Goal: Information Seeking & Learning: Learn about a topic

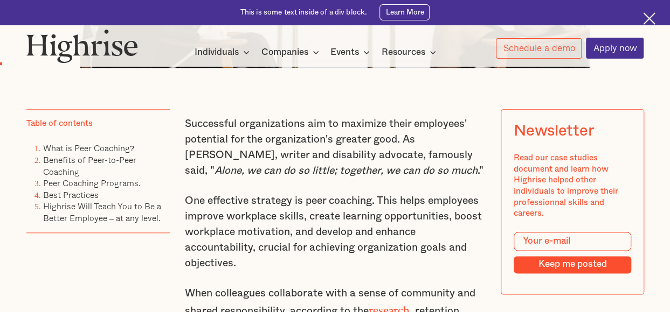
scroll to position [589, 0]
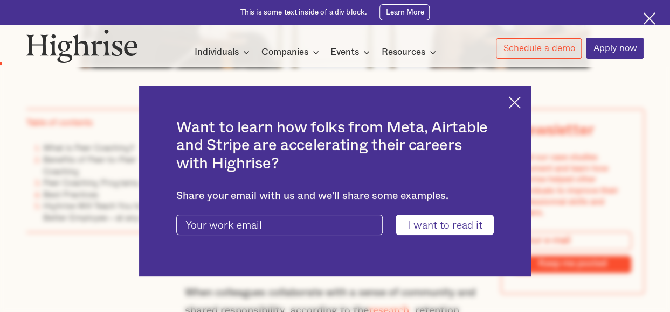
click at [520, 101] on img at bounding box center [514, 102] width 12 height 12
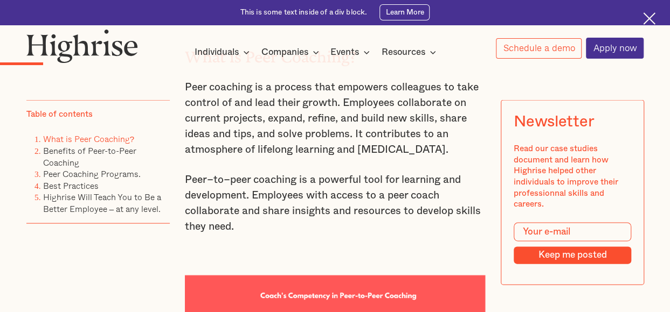
scroll to position [992, 0]
click at [260, 234] on p "Peer–to–peer coaching is a powerful tool for learning and development. Employee…" at bounding box center [335, 202] width 300 height 62
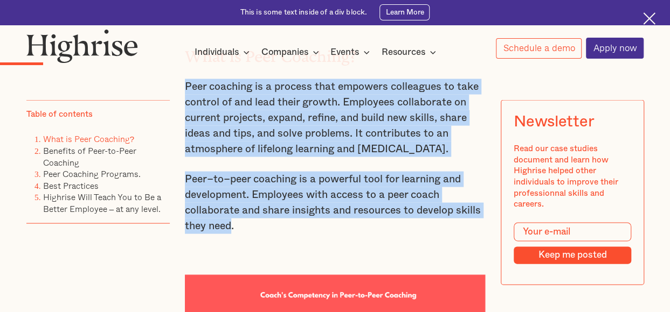
drag, startPoint x: 231, startPoint y: 234, endPoint x: 180, endPoint y: 88, distance: 155.0
drag, startPoint x: 180, startPoint y: 88, endPoint x: 233, endPoint y: 127, distance: 65.5
copy div "Peer coaching is a process that empowers colleagues to take control of and lead…"
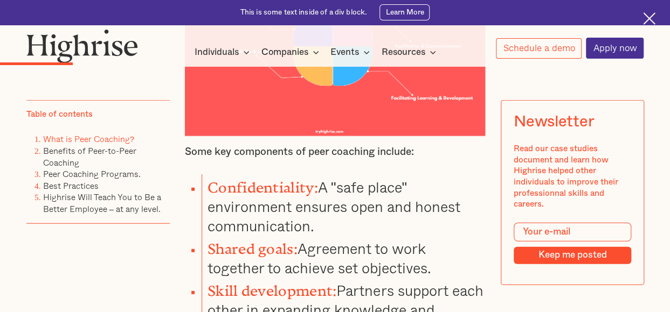
scroll to position [1316, 0]
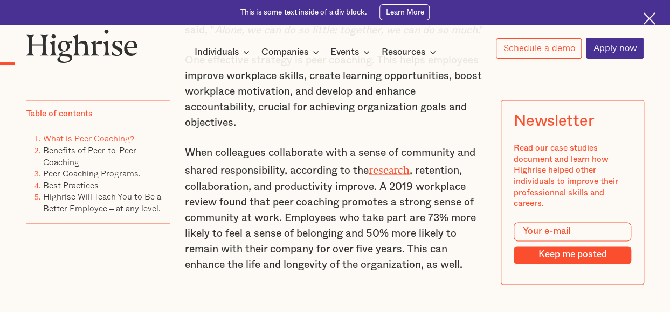
scroll to position [728, 0]
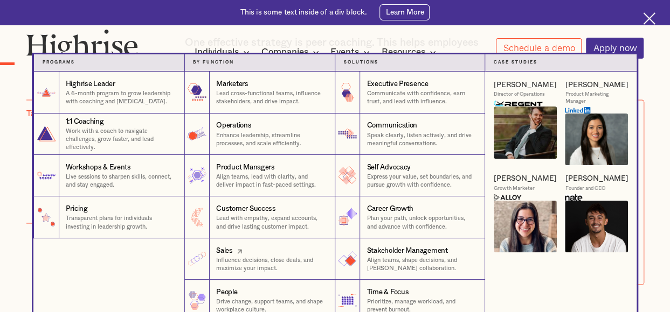
drag, startPoint x: 462, startPoint y: 272, endPoint x: 137, endPoint y: 322, distance: 329.2
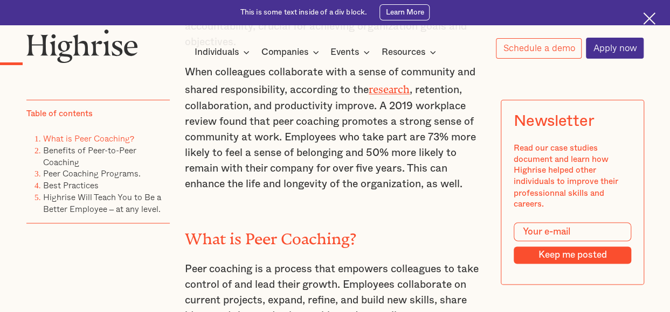
drag, startPoint x: 137, startPoint y: 322, endPoint x: 137, endPoint y: 266, distance: 55.5
click at [137, 266] on div "Table of contents What is Peer Coaching? Benefits of Peer-to-Peer Coaching Peer…" at bounding box center [97, 204] width 143 height 208
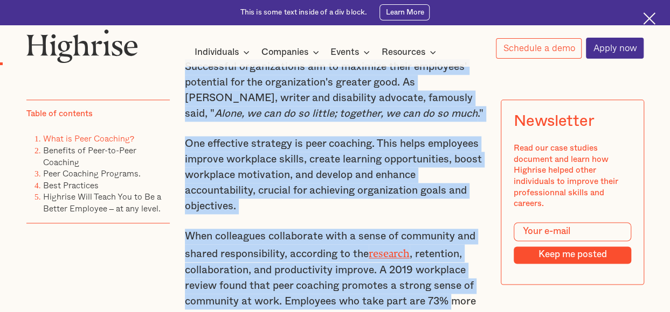
scroll to position [747, 0]
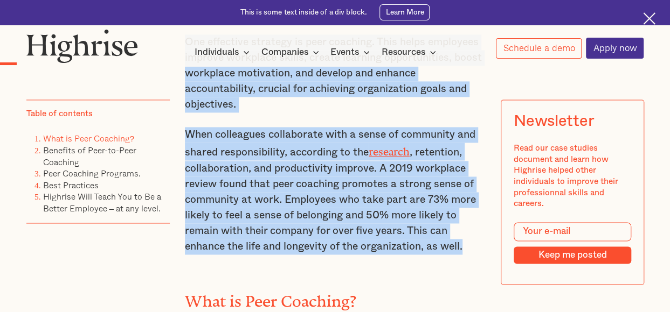
drag, startPoint x: 182, startPoint y: 147, endPoint x: 468, endPoint y: 251, distance: 304.2
copy div "Successful organizations aim to maximize their employees' potential for the org…"
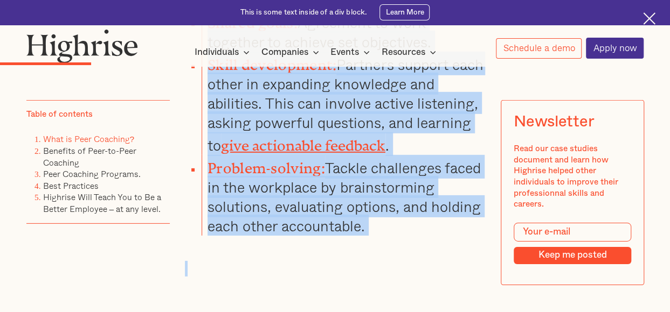
scroll to position [1603, 0]
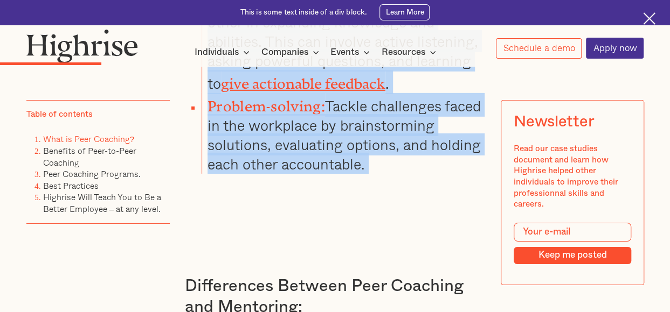
drag, startPoint x: 183, startPoint y: 115, endPoint x: 407, endPoint y: 196, distance: 238.8
drag, startPoint x: 407, startPoint y: 196, endPoint x: 337, endPoint y: 203, distance: 70.4
copy div "Some key components of peer coaching include: Confidentiality: A "safe place" e…"
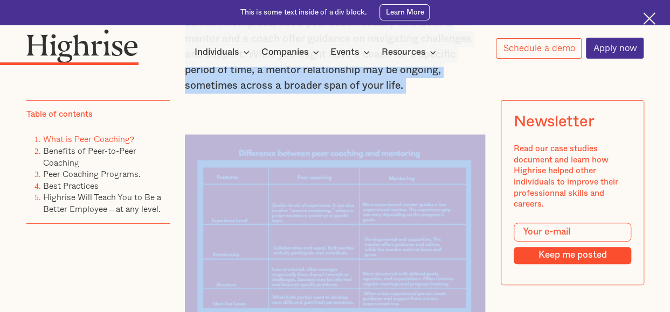
scroll to position [2045, 0]
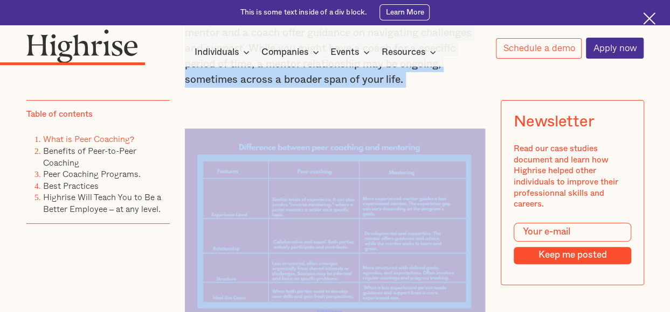
drag, startPoint x: 184, startPoint y: 147, endPoint x: 406, endPoint y: 94, distance: 227.8
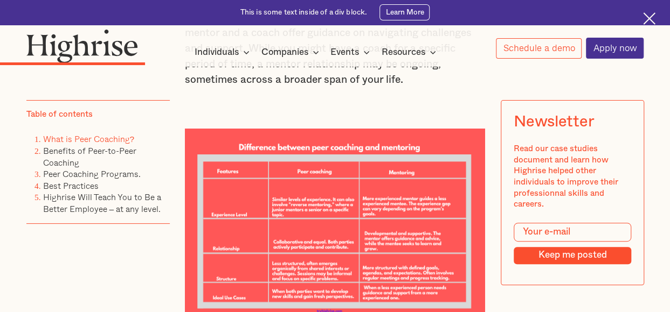
drag, startPoint x: 294, startPoint y: 65, endPoint x: 236, endPoint y: 87, distance: 62.0
click at [236, 87] on p "Peer coaching focuses on helping achieve specific goals, solve problems, and im…" at bounding box center [335, 17] width 300 height 141
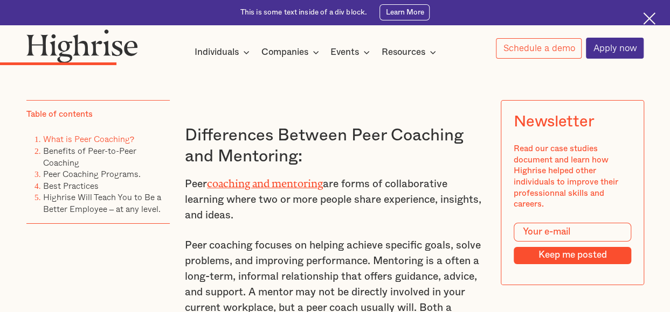
scroll to position [1753, 0]
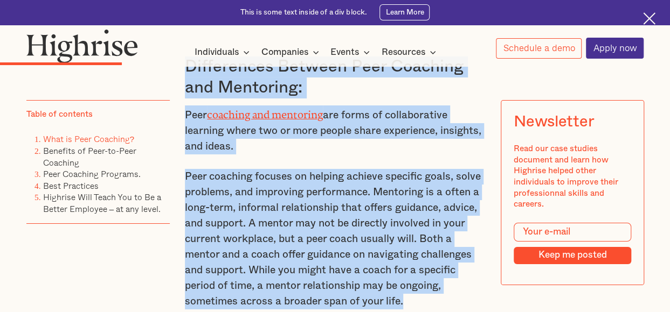
scroll to position [1901, 0]
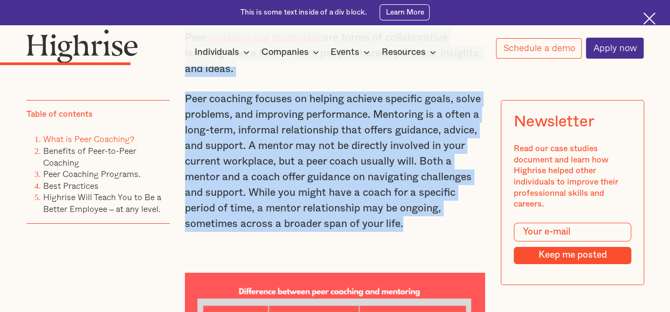
drag, startPoint x: 183, startPoint y: 138, endPoint x: 419, endPoint y: 236, distance: 255.3
copy div "Differences Between Peer Coaching and Mentoring: Peer coaching and mentoring ar…"
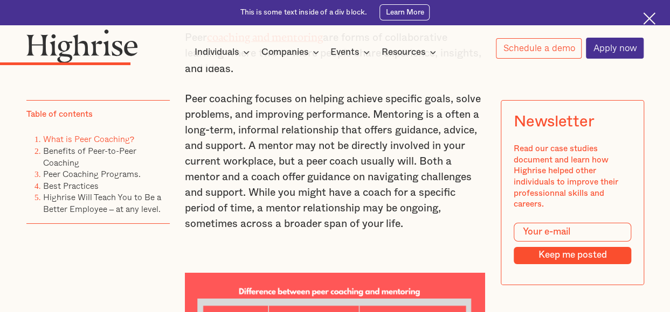
click at [156, 275] on div "Table of contents What is Peer Coaching? Benefits of Peer-to-Peer Coaching Peer…" at bounding box center [97, 204] width 143 height 208
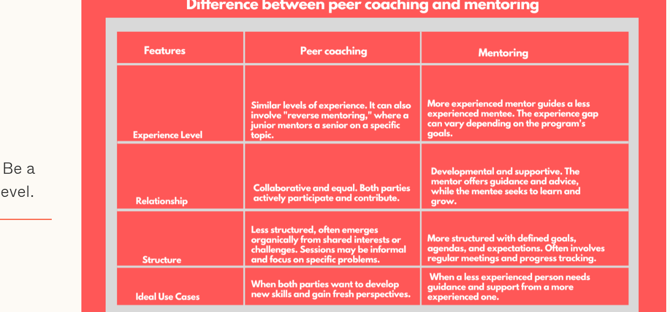
scroll to position [2080, 0]
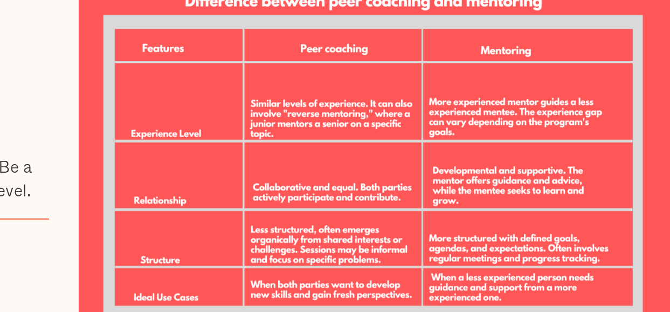
click at [325, 198] on img at bounding box center [335, 186] width 300 height 184
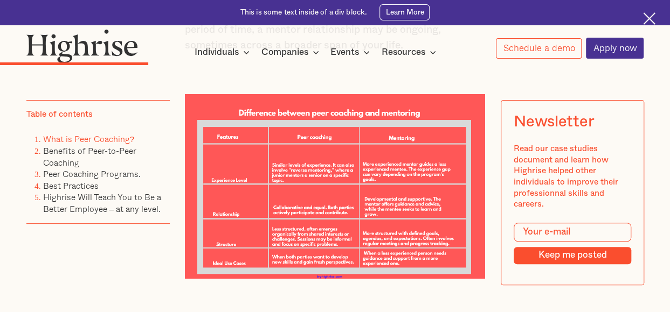
click at [204, 109] on img at bounding box center [335, 186] width 300 height 184
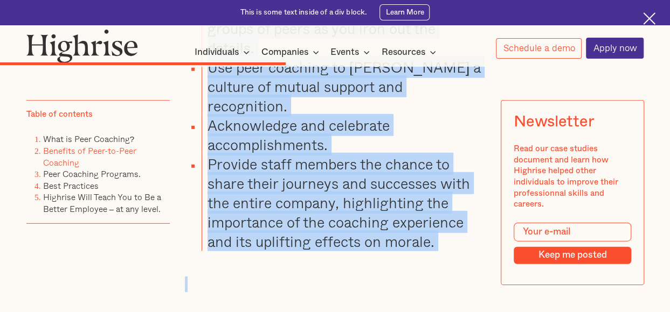
scroll to position [3509, 0]
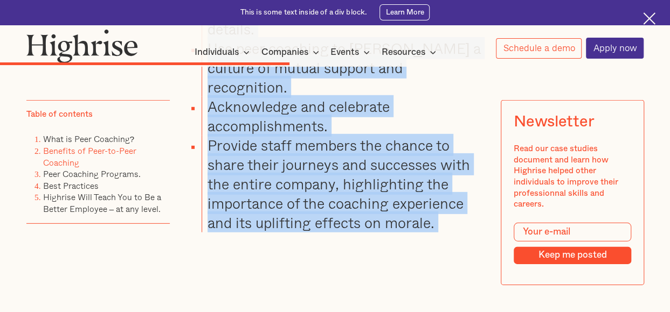
drag, startPoint x: 186, startPoint y: 78, endPoint x: 289, endPoint y: 251, distance: 201.1
drag, startPoint x: 289, startPoint y: 251, endPoint x: 260, endPoint y: 170, distance: 86.1
copy div "Benefits of Peer-to-Peer Coaching Peer coaching offers numerous benefits for em…"
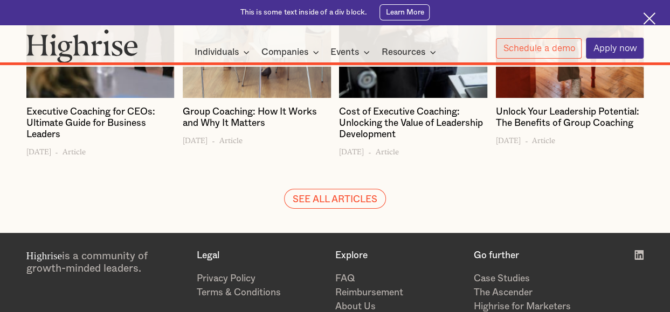
scroll to position [7598, 0]
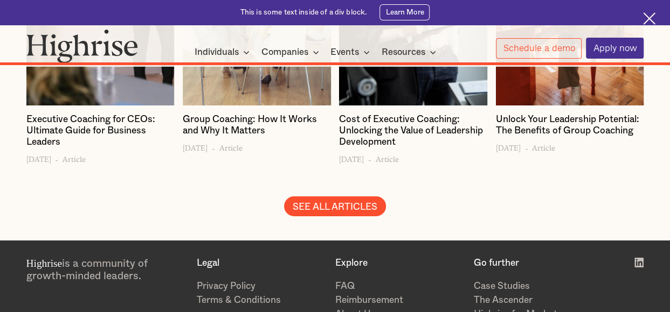
click at [329, 197] on link "SEE ALL ARTICLES" at bounding box center [335, 206] width 102 height 19
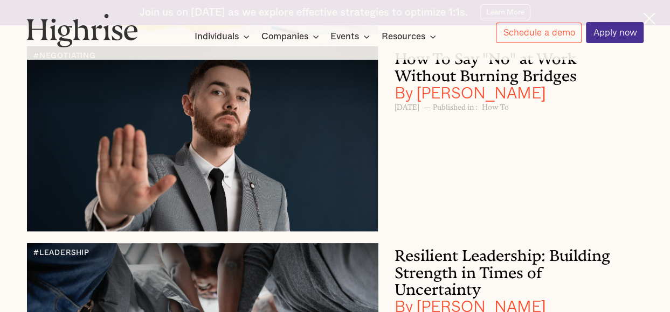
scroll to position [2284, 0]
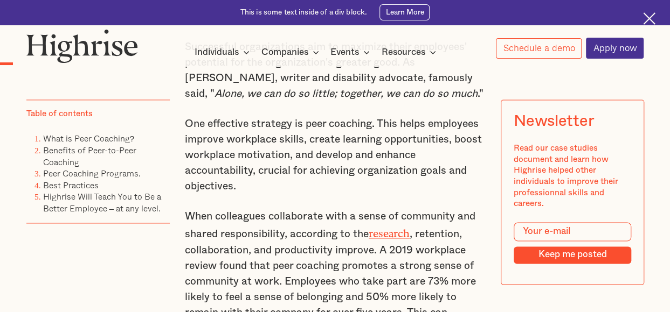
scroll to position [702, 0]
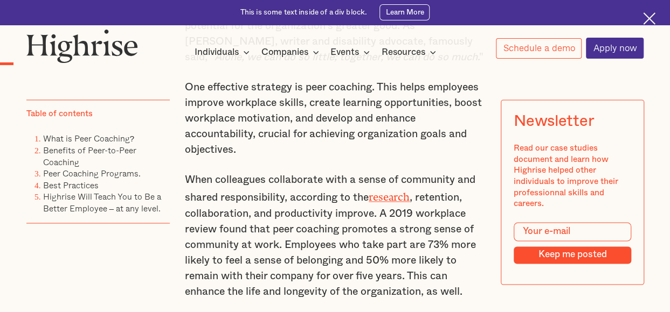
click at [392, 198] on link "research" at bounding box center [389, 194] width 41 height 7
